Goal: Task Accomplishment & Management: Manage account settings

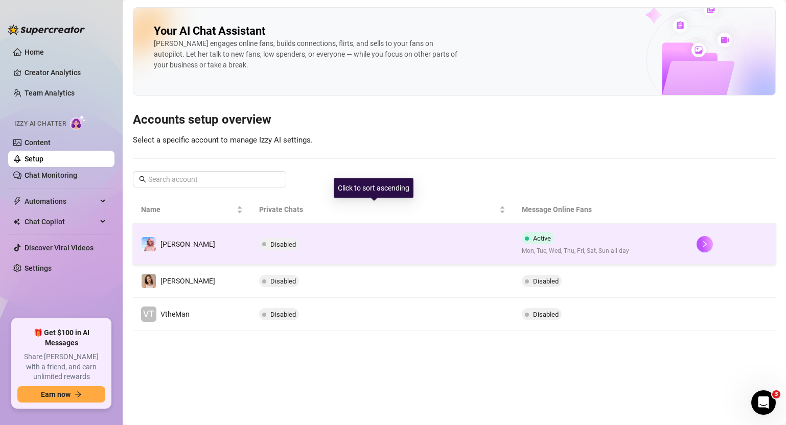
click at [342, 237] on td "Disabled" at bounding box center [382, 244] width 262 height 41
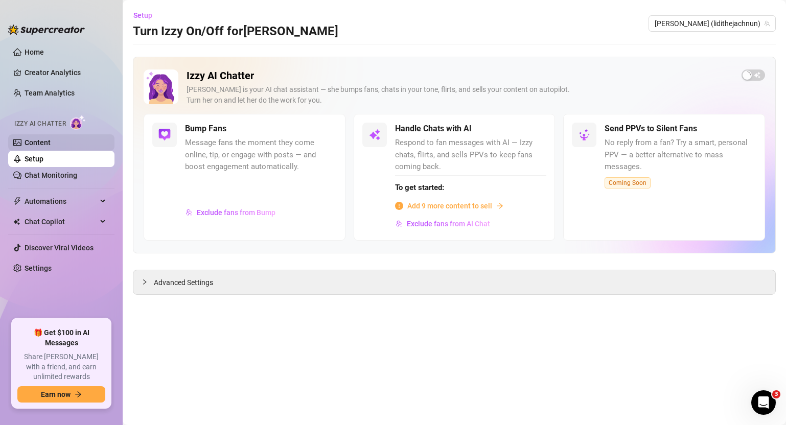
click at [43, 138] on link "Content" at bounding box center [38, 142] width 26 height 8
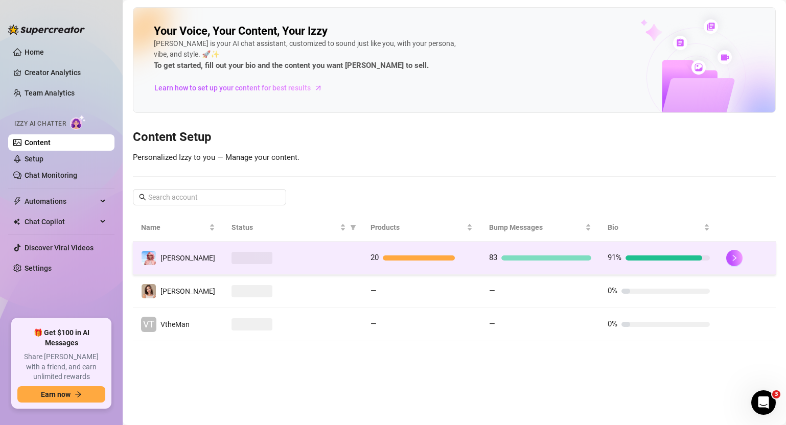
click at [481, 262] on td "83" at bounding box center [540, 258] width 119 height 33
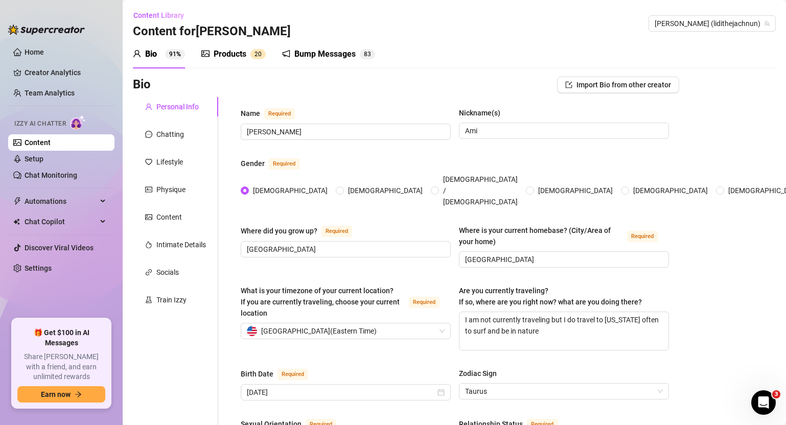
click at [314, 54] on div "Bump Messages" at bounding box center [324, 54] width 61 height 12
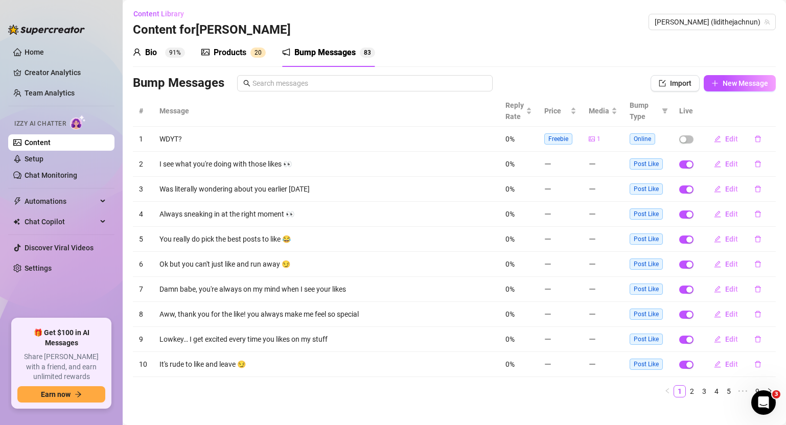
scroll to position [2, 0]
click at [699, 390] on link "3" at bounding box center [704, 390] width 11 height 11
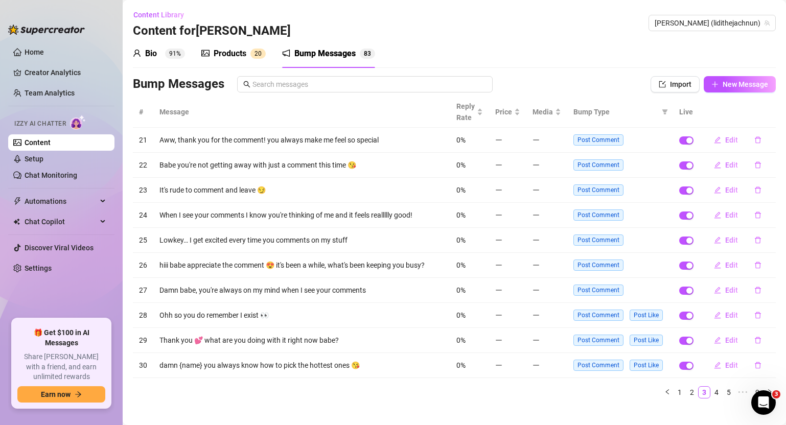
scroll to position [0, 0]
click at [674, 397] on link "1" at bounding box center [679, 392] width 11 height 11
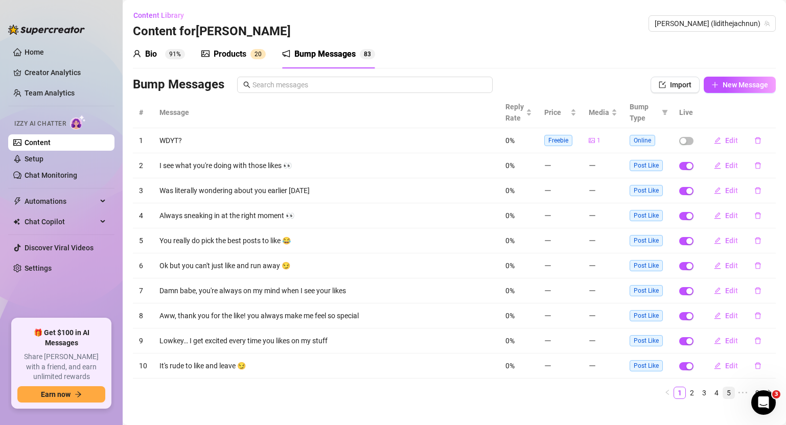
click at [723, 397] on link "5" at bounding box center [728, 392] width 11 height 11
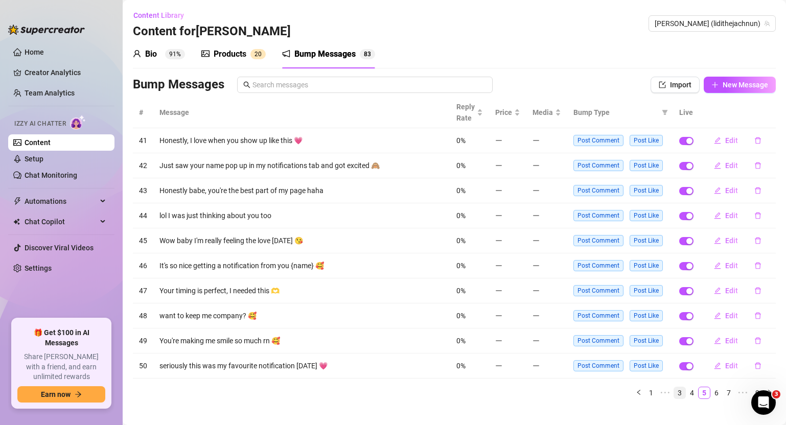
click at [674, 393] on link "3" at bounding box center [679, 392] width 11 height 11
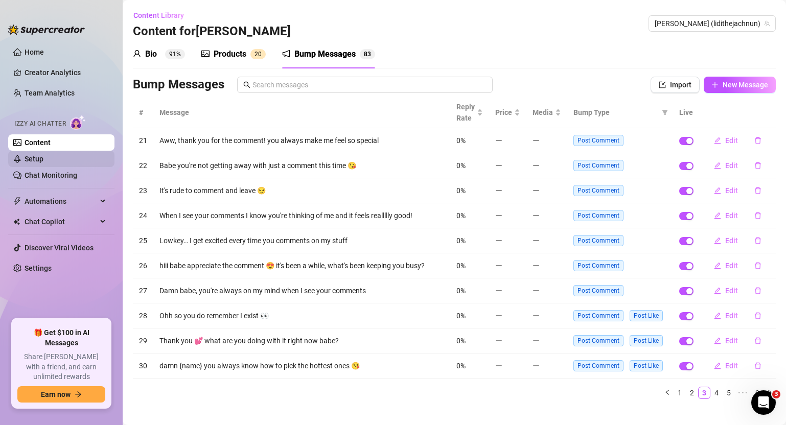
click at [43, 156] on link "Setup" at bounding box center [34, 159] width 19 height 8
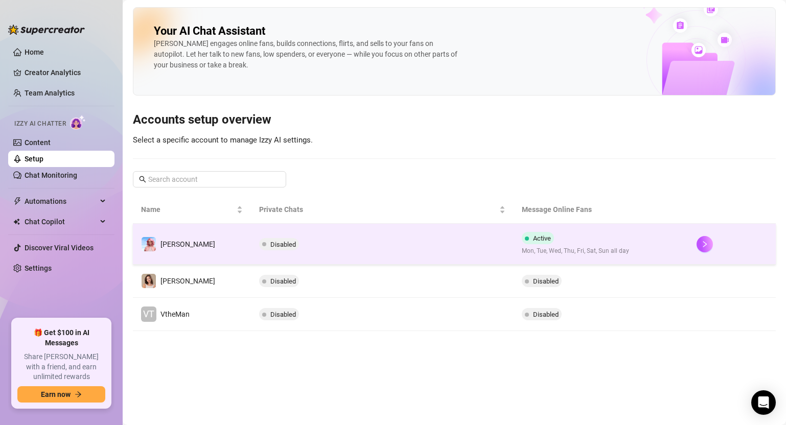
click at [473, 244] on td "Disabled" at bounding box center [382, 244] width 262 height 41
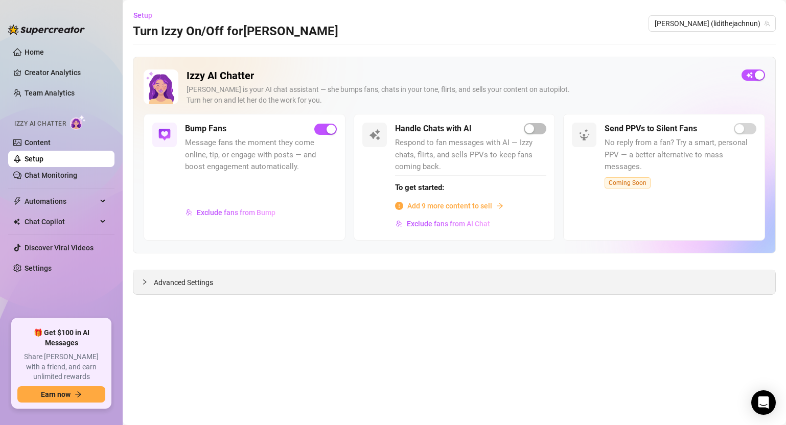
click at [245, 282] on div "Advanced Settings" at bounding box center [454, 282] width 642 height 24
click at [205, 284] on span "Advanced Settings" at bounding box center [183, 282] width 59 height 11
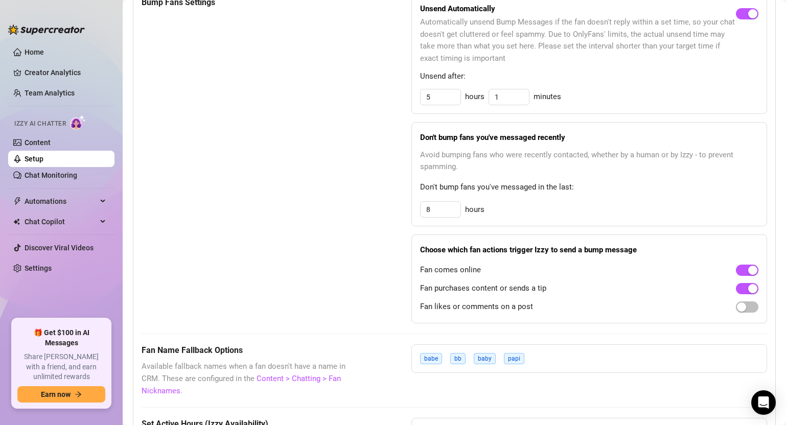
scroll to position [661, 0]
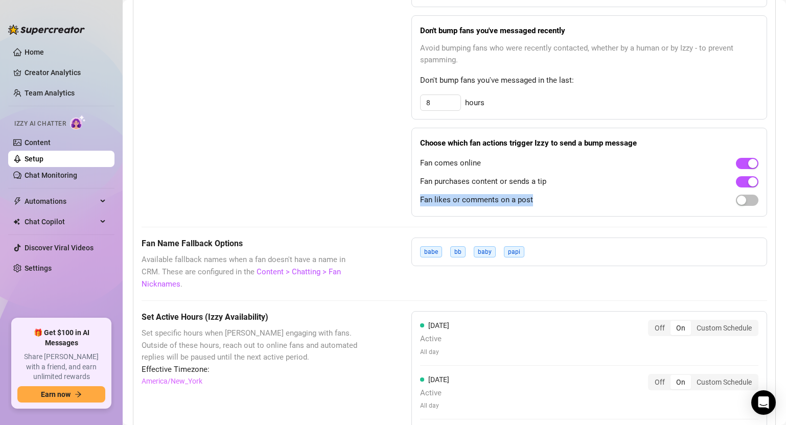
drag, startPoint x: 425, startPoint y: 190, endPoint x: 545, endPoint y: 187, distance: 119.6
click at [545, 192] on div "Fan likes or comments on a post" at bounding box center [589, 200] width 338 height 16
click at [51, 147] on link "Content" at bounding box center [38, 142] width 26 height 8
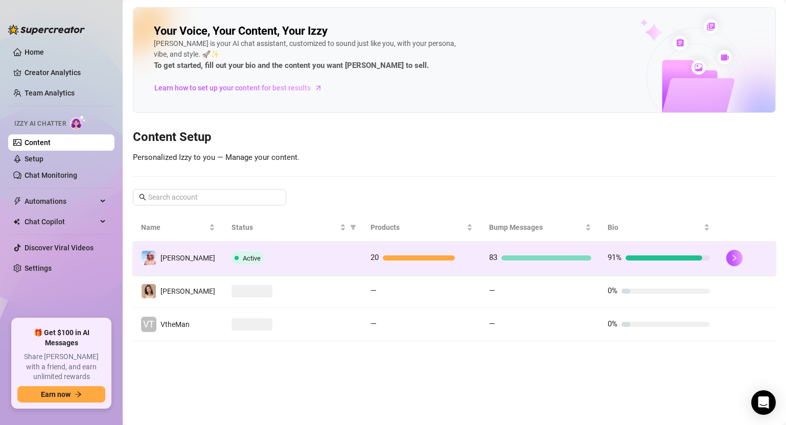
click at [465, 257] on div at bounding box center [428, 258] width 90 height 5
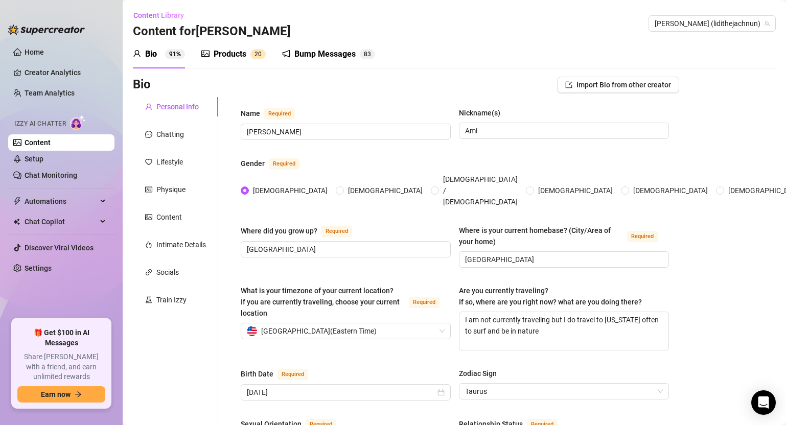
click at [335, 55] on div "Bump Messages" at bounding box center [324, 54] width 61 height 12
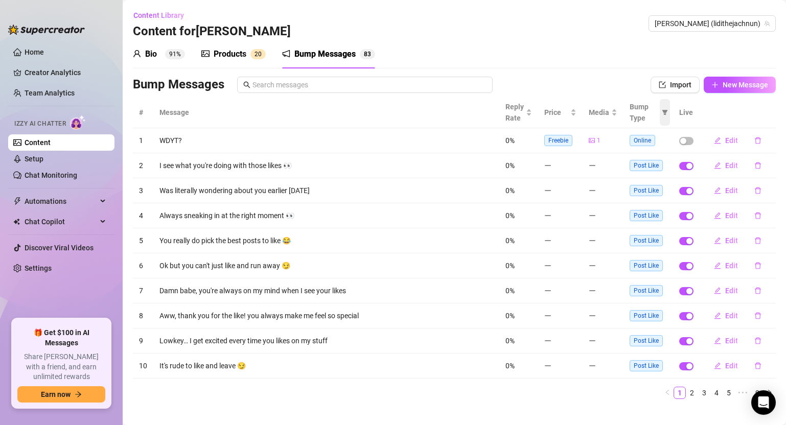
click at [662, 109] on icon "filter" at bounding box center [665, 112] width 6 height 6
click at [648, 139] on span "Online" at bounding box center [625, 137] width 60 height 11
click at [655, 192] on span "OK" at bounding box center [650, 191] width 10 height 8
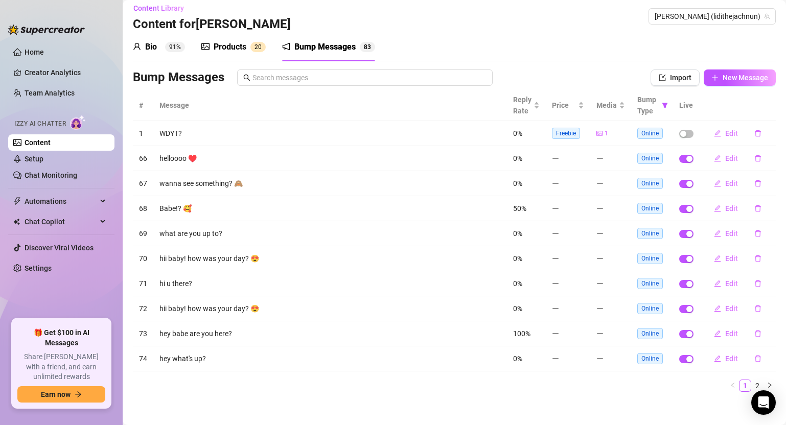
scroll to position [13, 0]
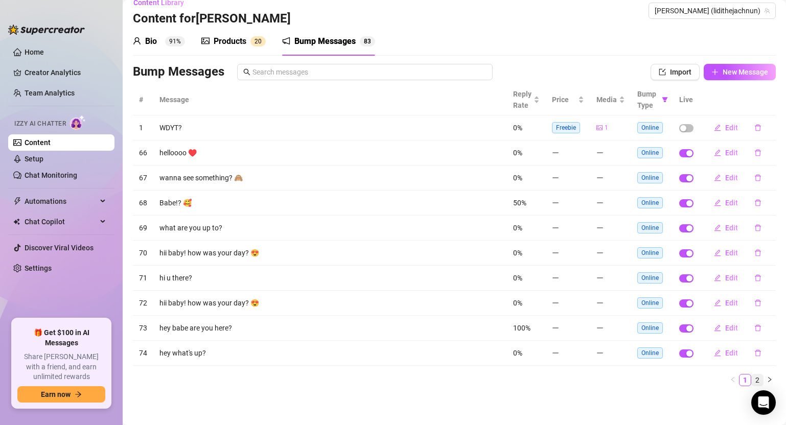
click at [754, 380] on link "2" at bounding box center [757, 380] width 11 height 11
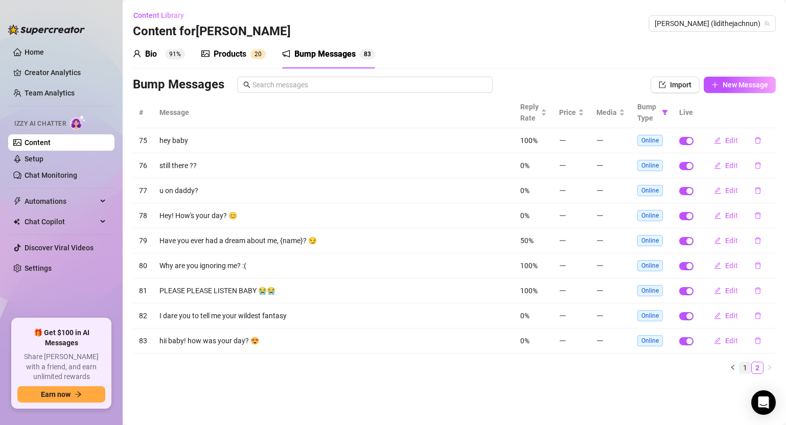
click at [746, 369] on link "1" at bounding box center [744, 367] width 11 height 11
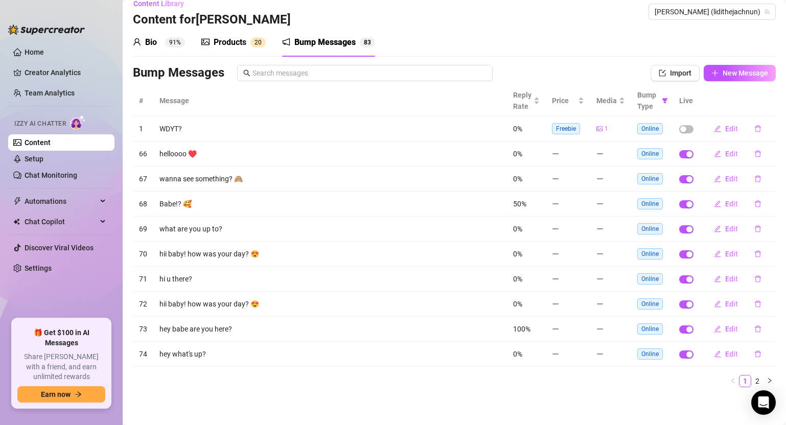
scroll to position [13, 0]
click at [660, 94] on span at bounding box center [665, 99] width 10 height 27
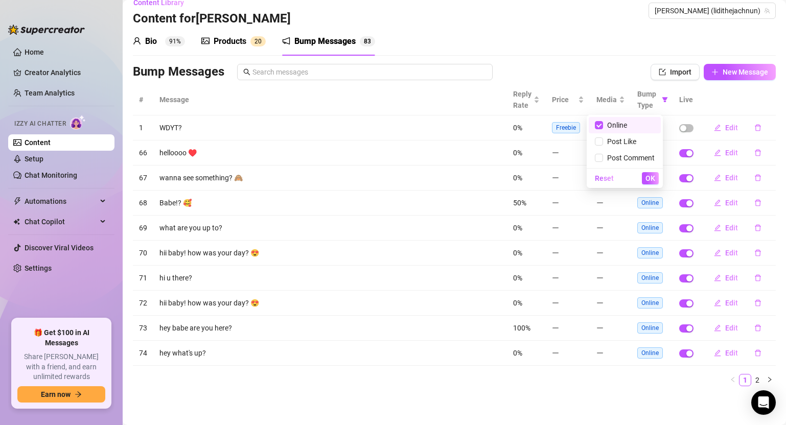
click at [700, 100] on th at bounding box center [738, 99] width 76 height 31
click at [651, 105] on div "Bump Type" at bounding box center [652, 99] width 30 height 22
drag, startPoint x: 655, startPoint y: 99, endPoint x: 651, endPoint y: 103, distance: 5.8
click at [662, 99] on icon "filter" at bounding box center [665, 100] width 6 height 6
click at [635, 124] on span "Online" at bounding box center [625, 125] width 60 height 11
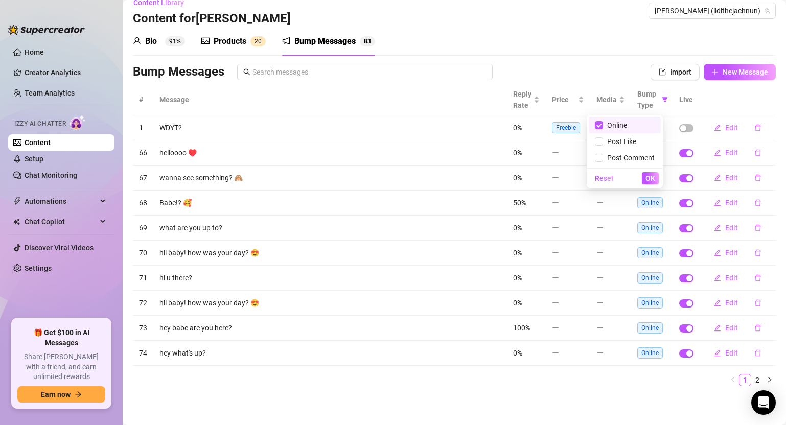
checkbox input "false"
click at [647, 172] on button "OK" at bounding box center [650, 178] width 17 height 12
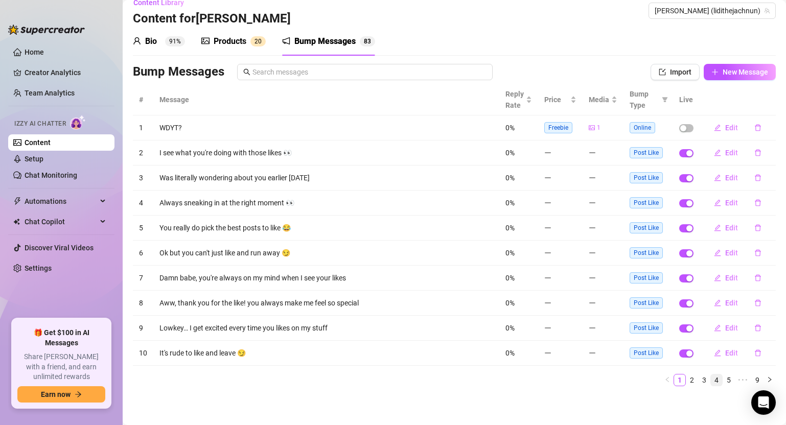
click at [711, 380] on link "4" at bounding box center [716, 380] width 11 height 11
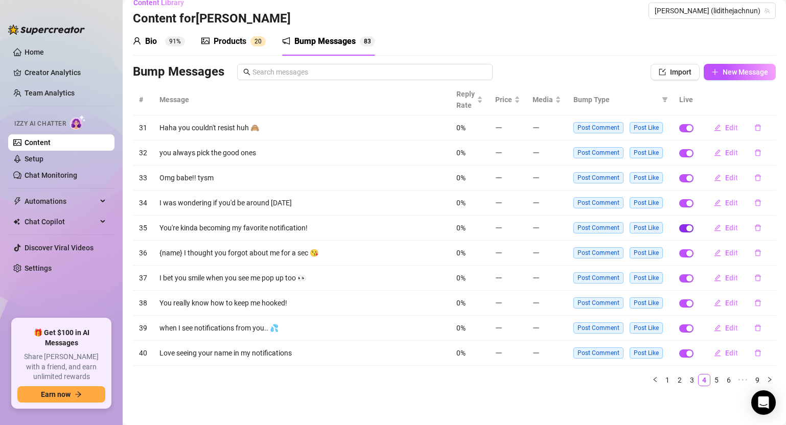
click at [686, 228] on div "button" at bounding box center [689, 228] width 6 height 6
click at [686, 200] on div "button" at bounding box center [689, 203] width 6 height 6
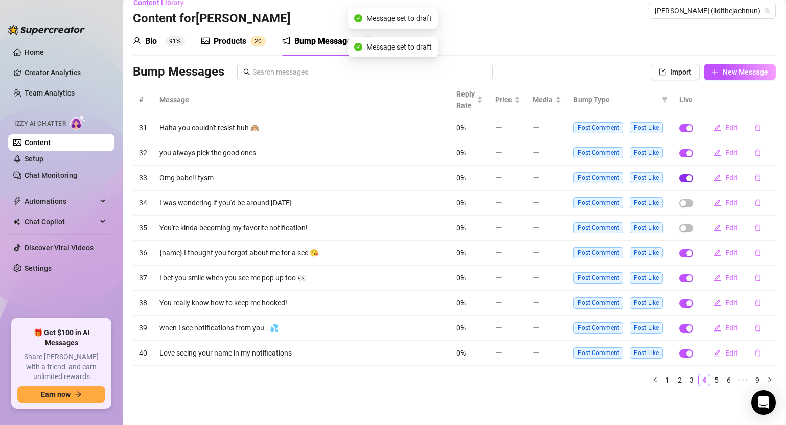
click at [679, 181] on span "button" at bounding box center [686, 178] width 14 height 8
drag, startPoint x: 679, startPoint y: 156, endPoint x: 679, endPoint y: 136, distance: 19.9
click at [686, 153] on div "button" at bounding box center [689, 153] width 6 height 6
click at [679, 132] on span "button" at bounding box center [686, 128] width 14 height 8
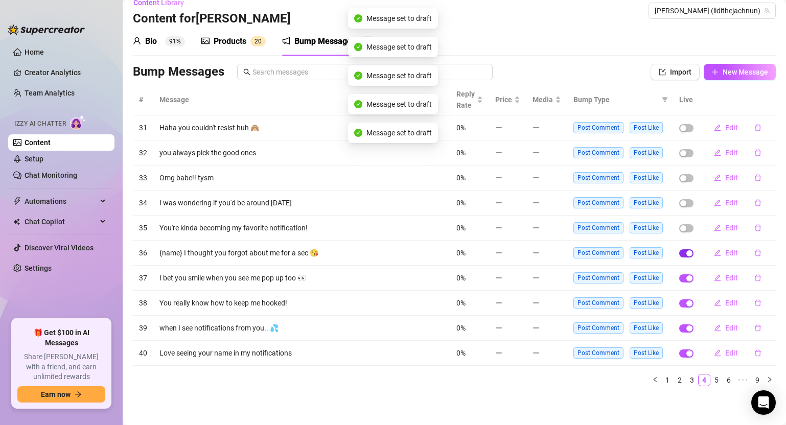
click at [686, 253] on div "button" at bounding box center [689, 253] width 6 height 6
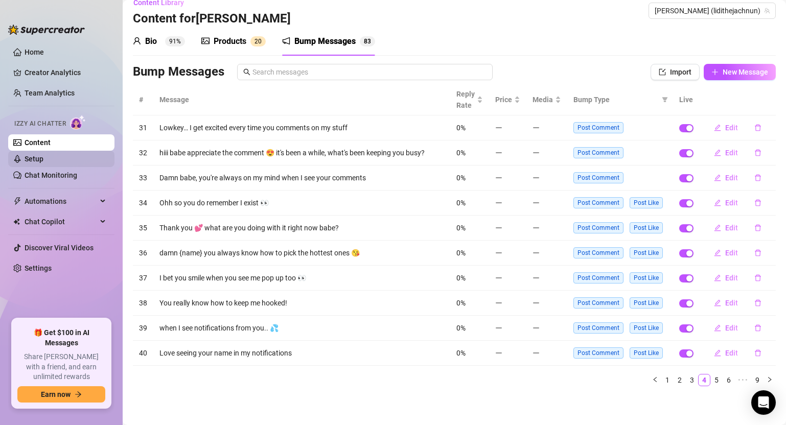
click at [37, 157] on link "Setup" at bounding box center [34, 159] width 19 height 8
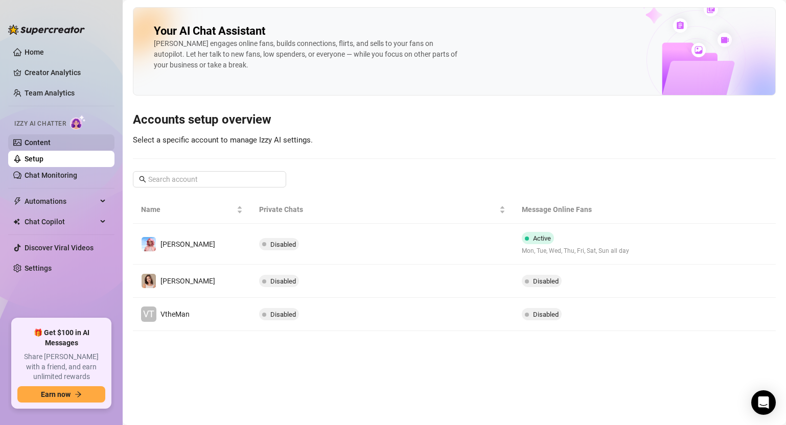
click at [46, 140] on link "Content" at bounding box center [38, 142] width 26 height 8
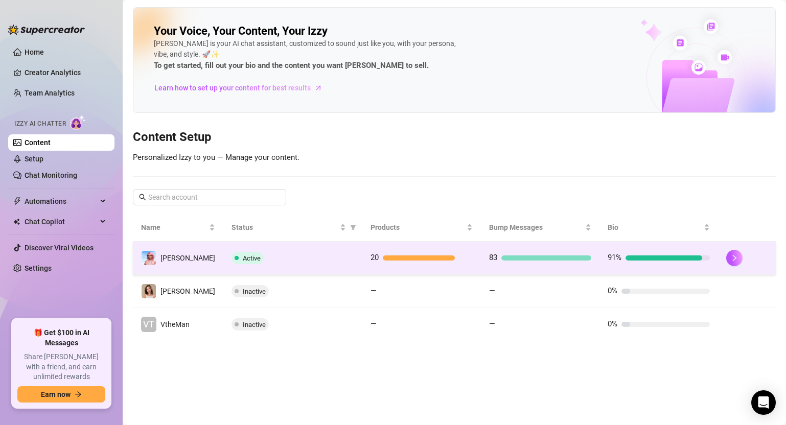
click at [318, 258] on div "Active" at bounding box center [292, 258] width 123 height 12
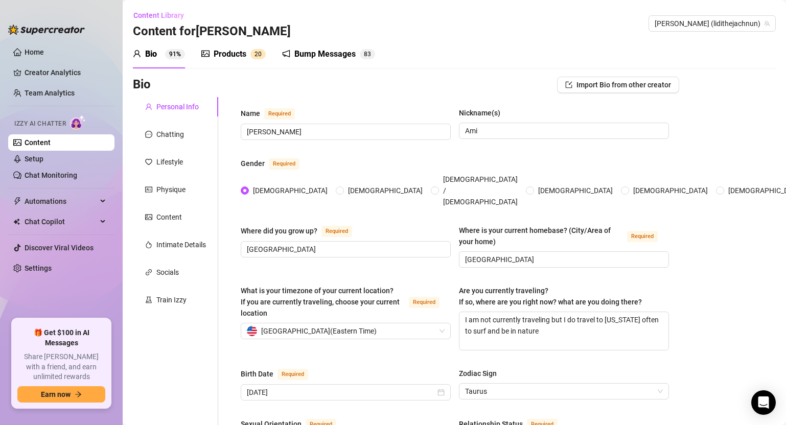
click at [340, 49] on div "Bump Messages" at bounding box center [324, 54] width 61 height 12
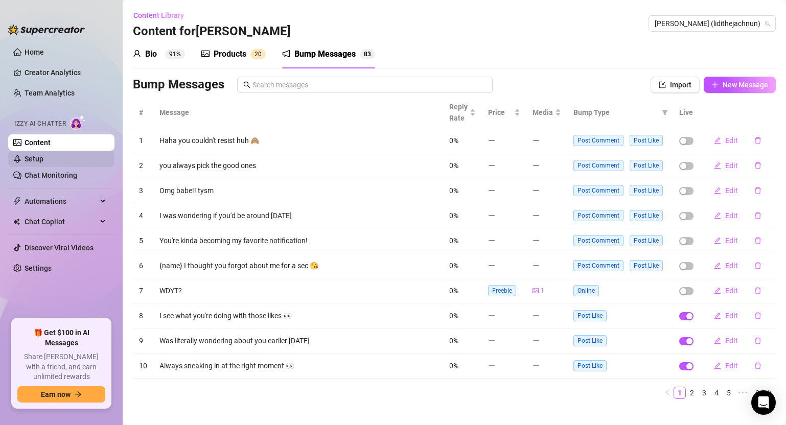
click at [31, 155] on link "Setup" at bounding box center [34, 159] width 19 height 8
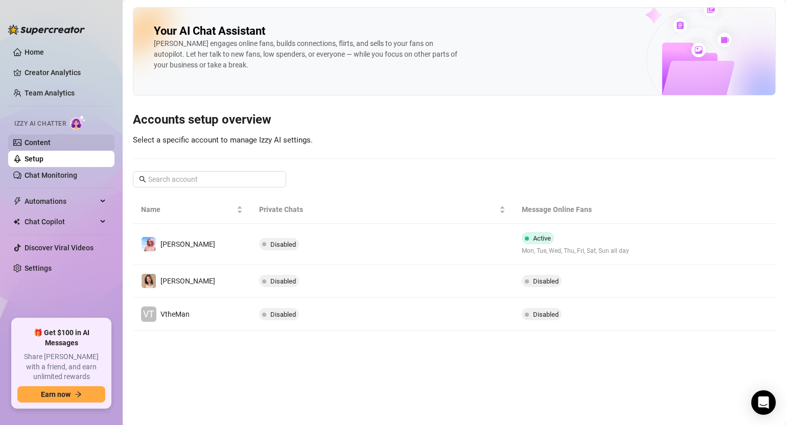
click at [49, 146] on link "Content" at bounding box center [38, 142] width 26 height 8
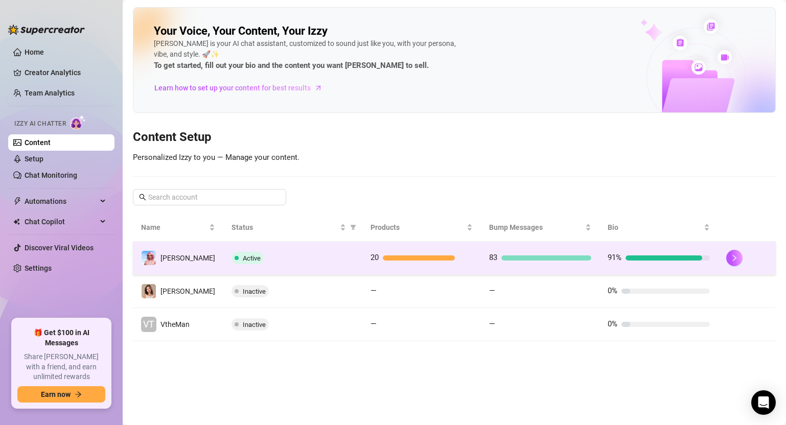
click at [560, 269] on td "83" at bounding box center [540, 258] width 119 height 33
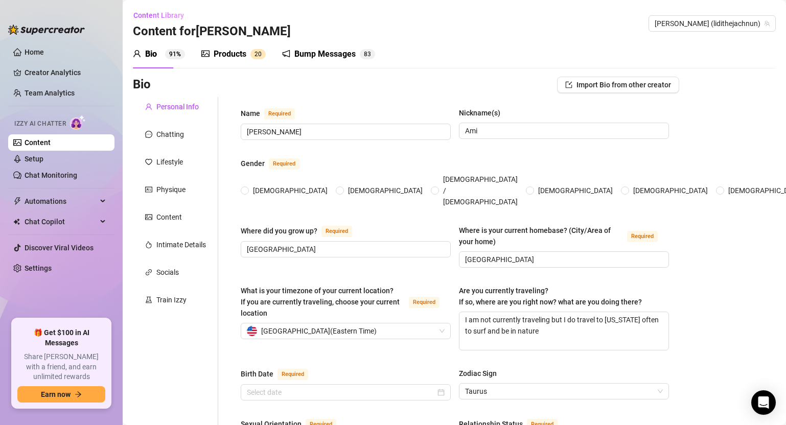
radio input "true"
type input "[DATE]"
click at [332, 58] on div "Bump Messages" at bounding box center [324, 54] width 61 height 12
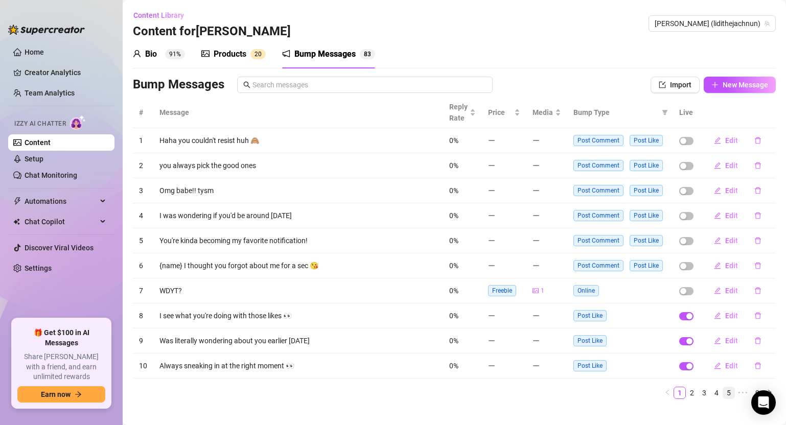
click at [725, 396] on link "5" at bounding box center [728, 392] width 11 height 11
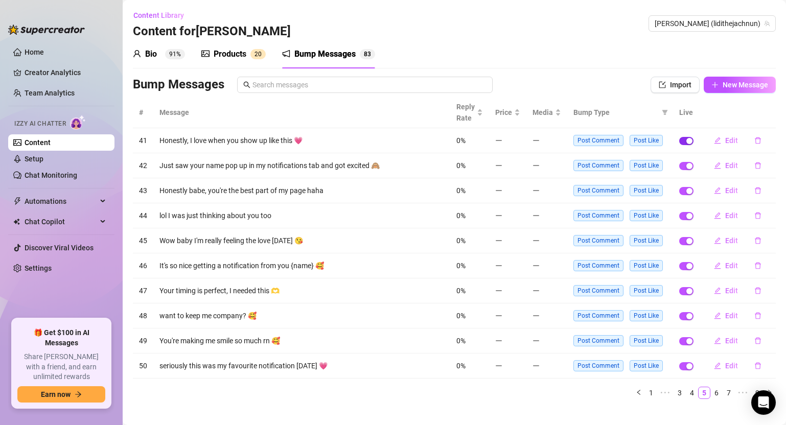
click at [686, 138] on div "button" at bounding box center [689, 141] width 6 height 6
click at [679, 165] on button "button" at bounding box center [686, 166] width 14 height 8
click at [679, 218] on span "button" at bounding box center [686, 216] width 14 height 8
click at [679, 243] on span "button" at bounding box center [686, 241] width 14 height 8
click at [43, 163] on link "Setup" at bounding box center [34, 159] width 19 height 8
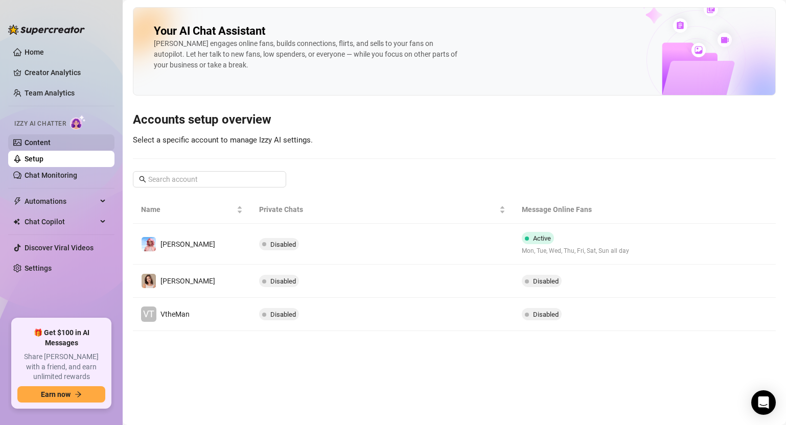
click at [51, 142] on link "Content" at bounding box center [38, 142] width 26 height 8
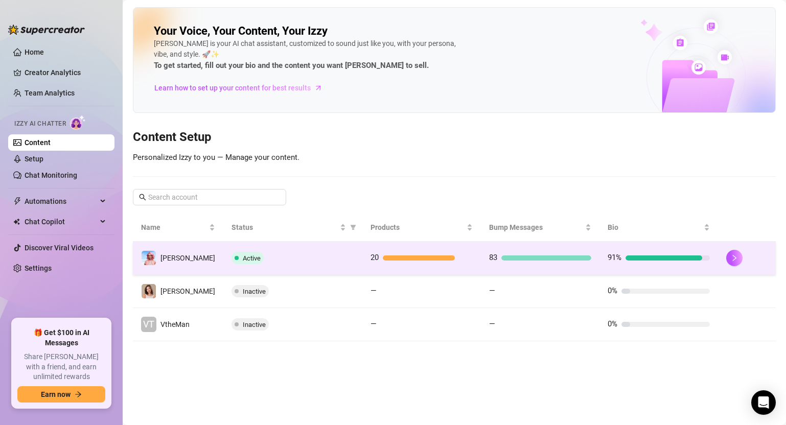
click at [321, 252] on div "Active" at bounding box center [292, 258] width 123 height 12
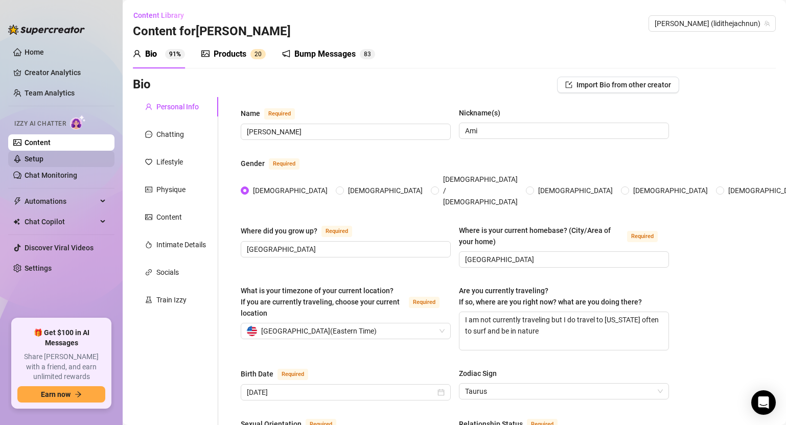
click at [43, 158] on link "Setup" at bounding box center [34, 159] width 19 height 8
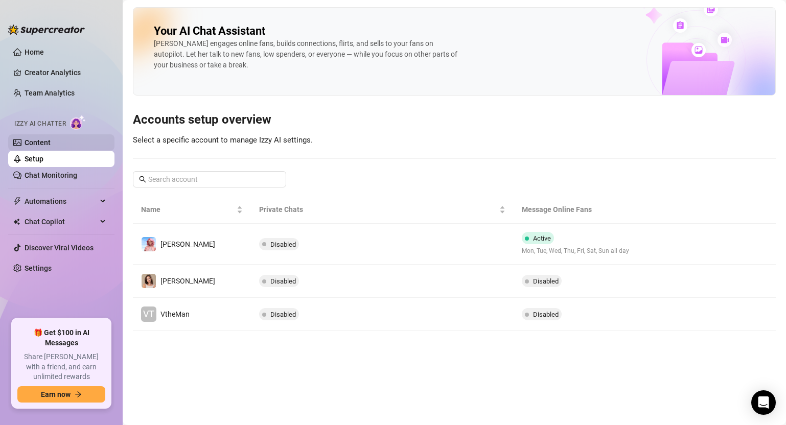
click at [51, 146] on link "Content" at bounding box center [38, 142] width 26 height 8
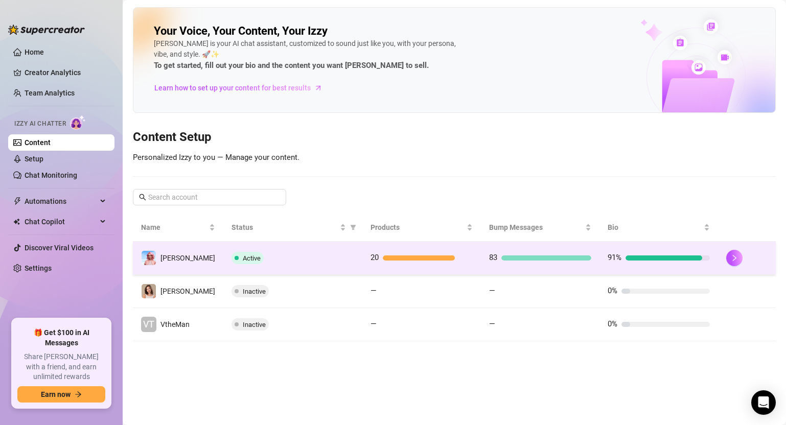
click at [467, 260] on div at bounding box center [428, 258] width 90 height 5
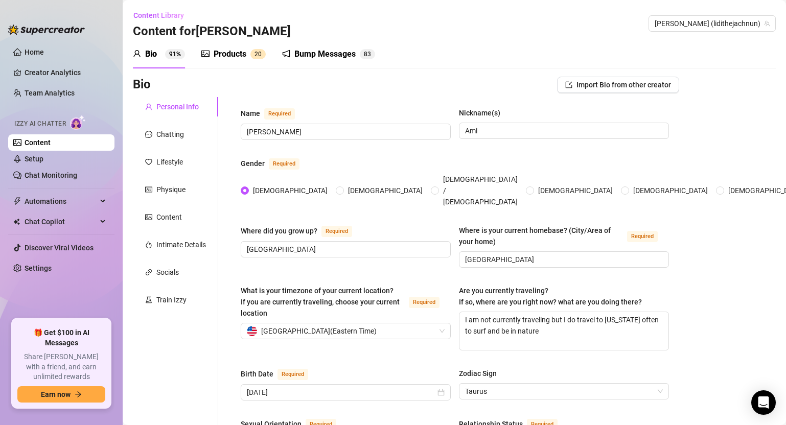
click at [343, 52] on div "Bump Messages" at bounding box center [324, 54] width 61 height 12
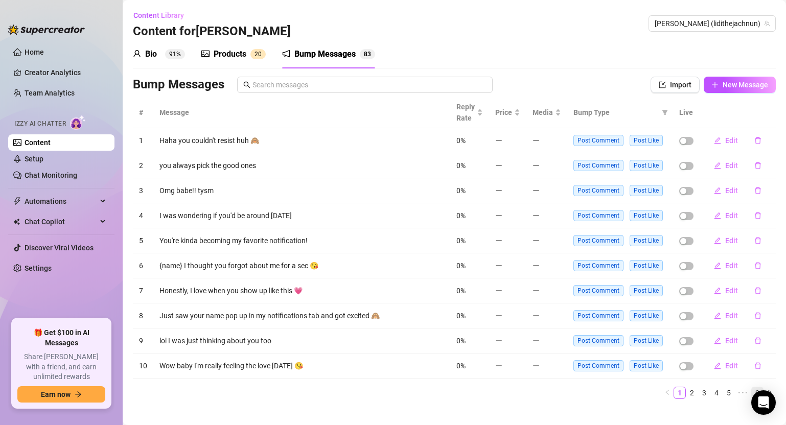
click at [752, 389] on link "9" at bounding box center [757, 392] width 11 height 11
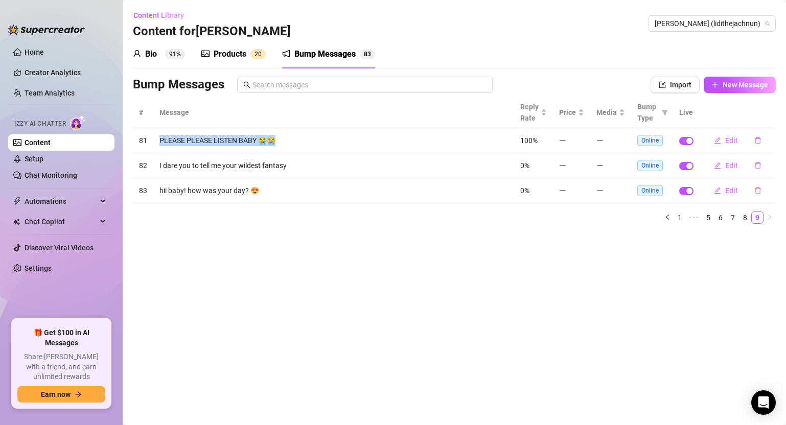
drag, startPoint x: 292, startPoint y: 138, endPoint x: 160, endPoint y: 141, distance: 131.3
click at [160, 141] on td "PLEASE PLEASE LISTEN BABY 😭😭" at bounding box center [333, 140] width 361 height 25
click at [349, 224] on div "# Message Reply Rate Price Media Bump Type Live 81 PLEASE PLEASE LISTEN BABY 😭😭…" at bounding box center [454, 164] width 643 height 135
click at [663, 109] on icon "filter" at bounding box center [665, 112] width 6 height 6
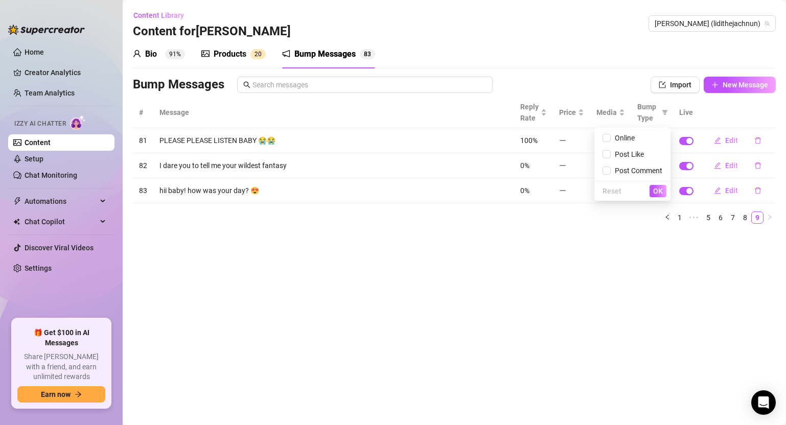
click at [593, 260] on main "Content Library Content for Amanda Amanda (lidithejachnun) Bio 91% Products 2 0…" at bounding box center [454, 212] width 663 height 425
click at [680, 219] on link "1" at bounding box center [679, 217] width 11 height 11
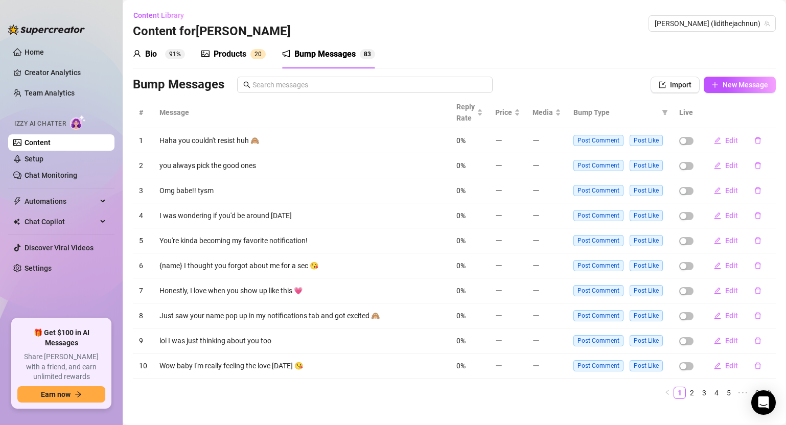
click at [592, 115] on span "Bump Type" at bounding box center [615, 112] width 84 height 11
click at [662, 110] on icon "filter" at bounding box center [665, 112] width 6 height 5
